Goal: Contribute content: Add original content to the website for others to see

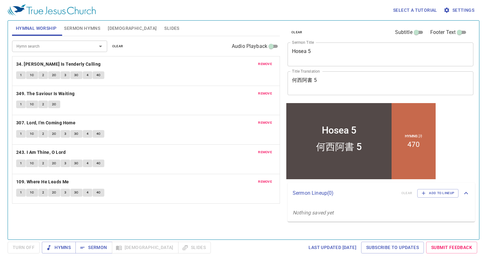
click at [315, 52] on textarea "Hosea 5" at bounding box center [380, 54] width 177 height 12
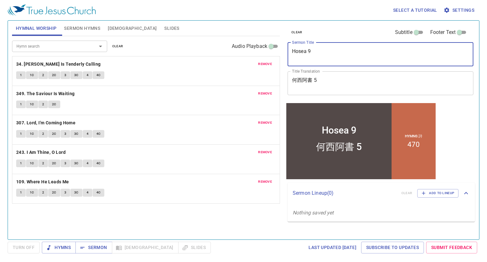
type textarea "Hosea 9"
click at [325, 83] on textarea "何西阿書 5" at bounding box center [380, 83] width 177 height 12
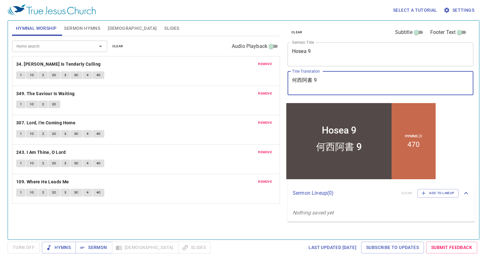
type textarea "何西阿書 9"
click at [266, 63] on span "remove" at bounding box center [265, 64] width 14 height 6
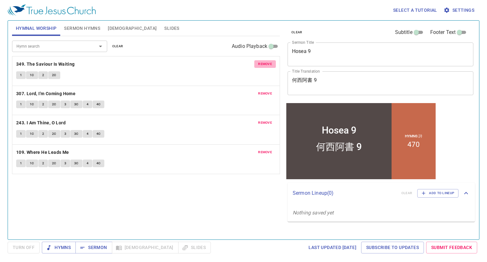
click at [266, 63] on span "remove" at bounding box center [265, 64] width 14 height 6
click at [266, 91] on span "remove" at bounding box center [265, 94] width 14 height 6
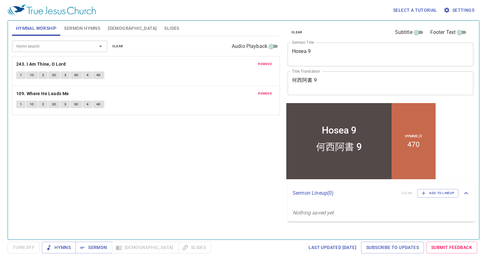
click at [266, 63] on span "remove" at bounding box center [265, 64] width 14 height 6
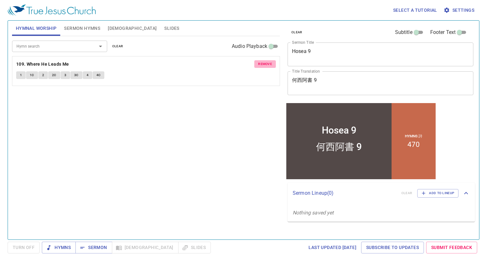
click at [266, 63] on span "remove" at bounding box center [265, 64] width 14 height 6
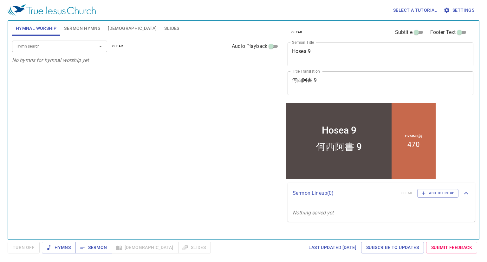
click at [66, 51] on div "Hymn search" at bounding box center [59, 46] width 95 height 11
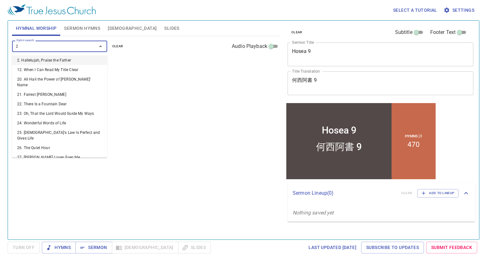
type input "24"
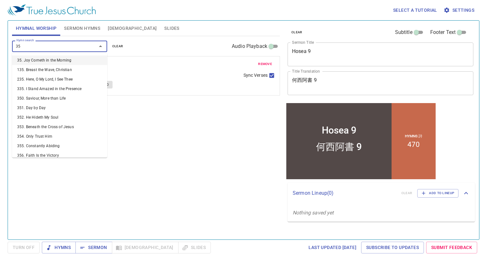
type input "3"
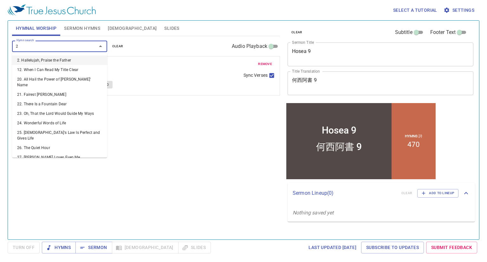
type input "25"
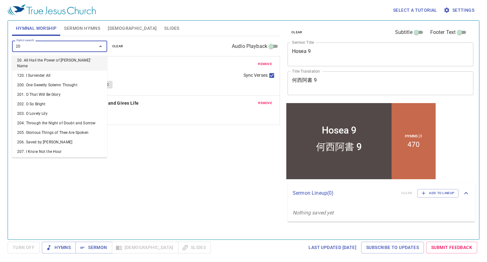
type input "204"
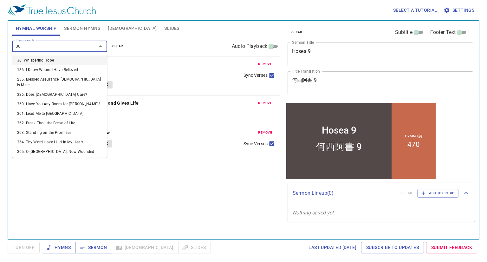
type input "362"
type input "364"
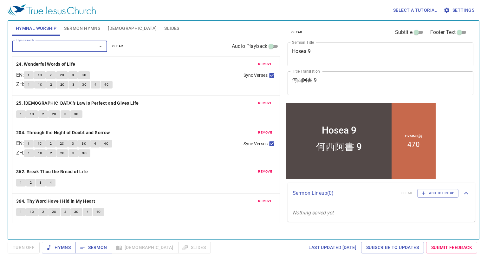
click at [84, 29] on span "Sermon Hymns" at bounding box center [82, 28] width 36 height 8
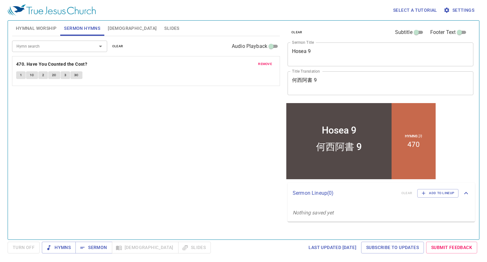
click at [274, 78] on div "1 1C 2 2C 3 3C" at bounding box center [146, 75] width 260 height 9
click at [267, 63] on span "remove" at bounding box center [265, 64] width 14 height 6
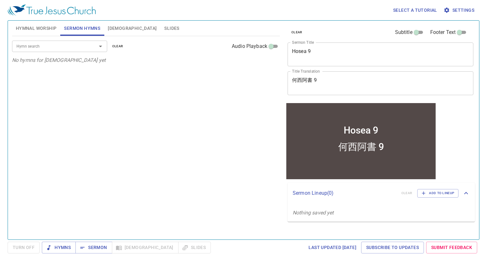
click at [63, 47] on input "Hymn search" at bounding box center [50, 45] width 73 height 7
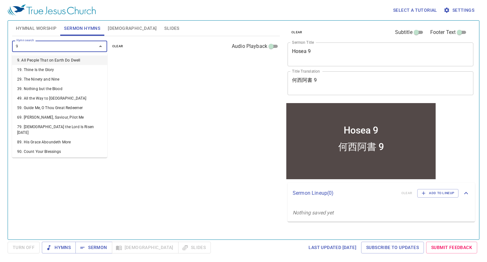
type input "96"
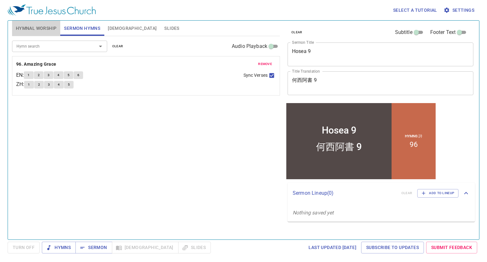
click at [43, 27] on span "Hymnal Worship" at bounding box center [36, 28] width 41 height 8
